Goal: Navigation & Orientation: Understand site structure

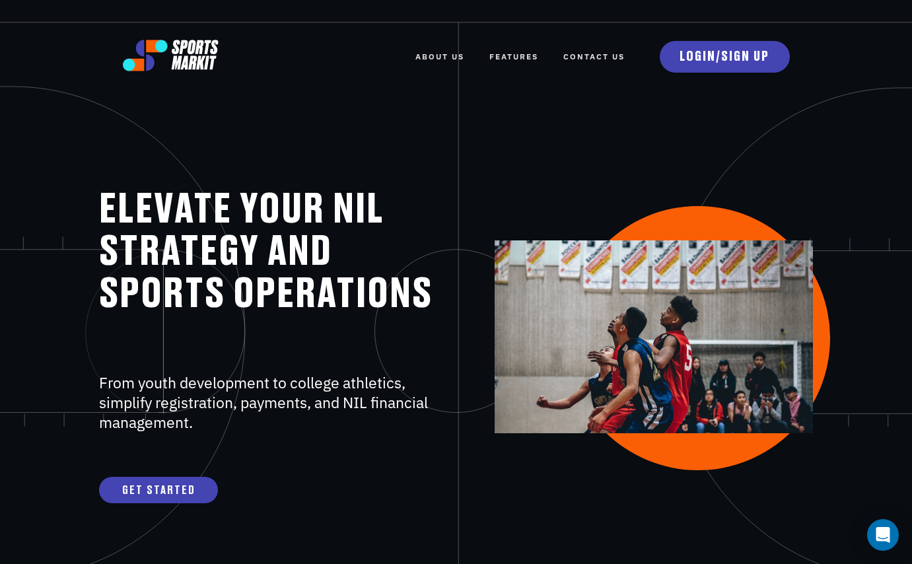
click at [514, 59] on link "FEATURES" at bounding box center [513, 56] width 49 height 29
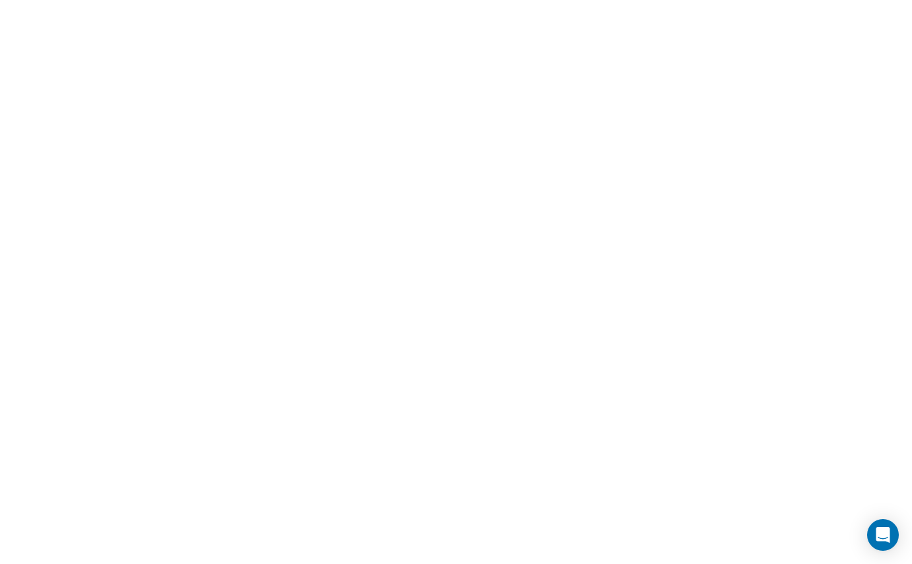
scroll to position [602, 0]
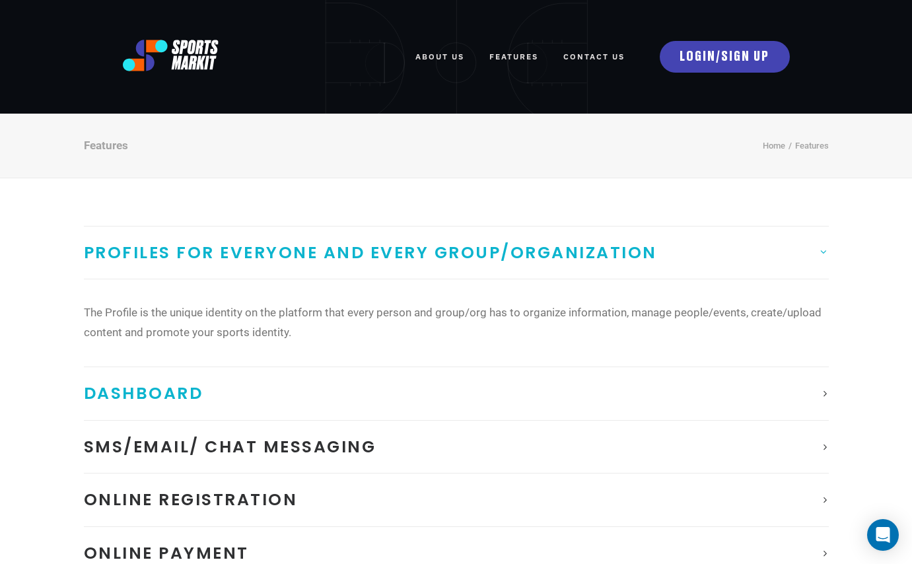
click at [823, 390] on link "Dashboard" at bounding box center [456, 393] width 745 height 53
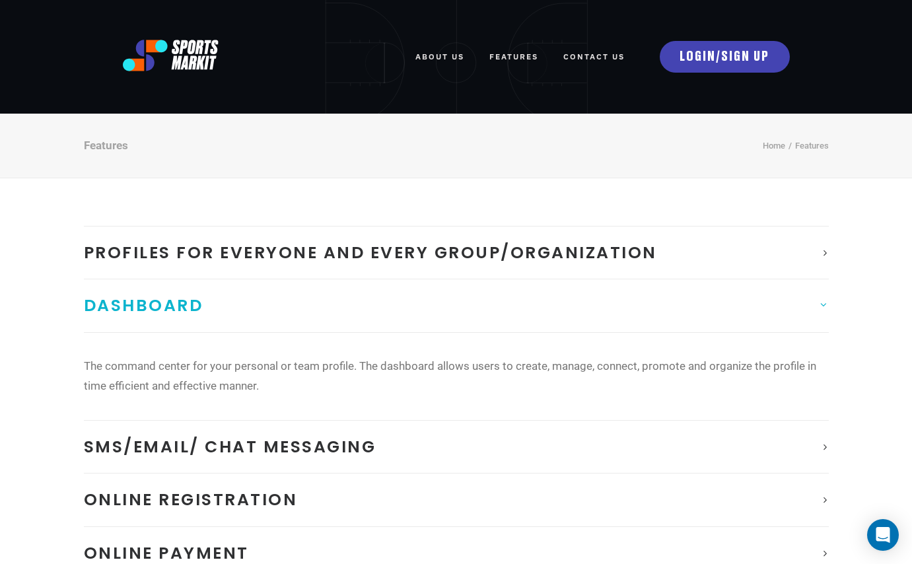
click at [816, 299] on link "Dashboard" at bounding box center [456, 305] width 745 height 53
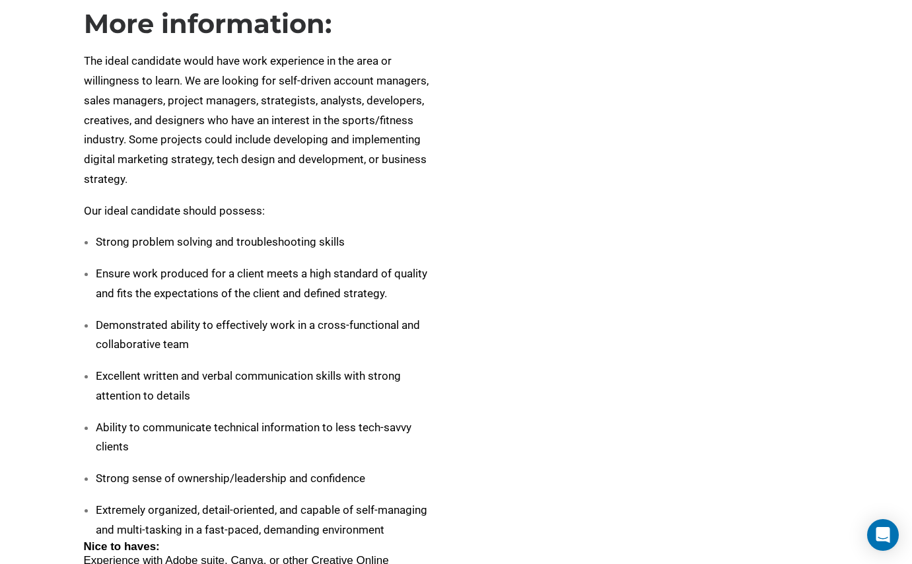
scroll to position [431, 0]
